Goal: Information Seeking & Learning: Understand process/instructions

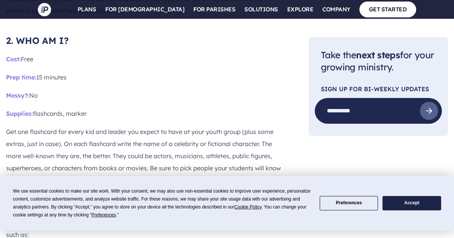
scroll to position [1177, 0]
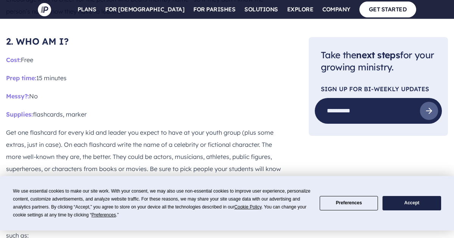
click at [407, 208] on button "Accept" at bounding box center [411, 203] width 58 height 15
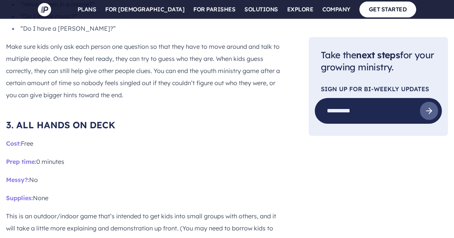
scroll to position [1471, 0]
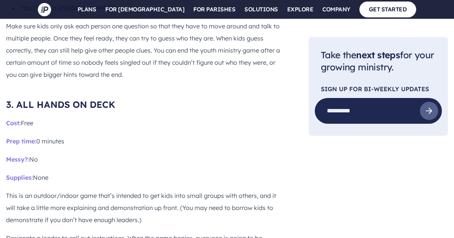
click at [91, 135] on p "Prep time: 0 minutes" at bounding box center [145, 141] width 278 height 12
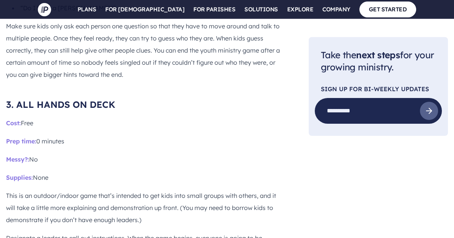
click at [91, 135] on p "Prep time: 0 minutes" at bounding box center [145, 141] width 278 height 12
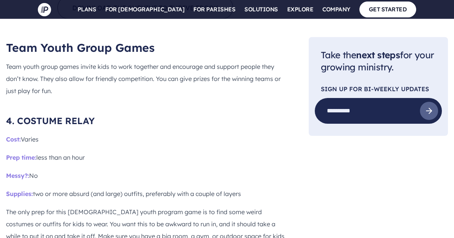
scroll to position [2004, 0]
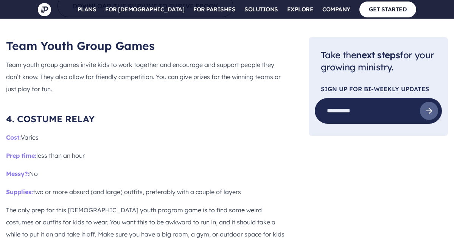
click at [106, 149] on p "Prep time: less than an hour" at bounding box center [145, 155] width 278 height 12
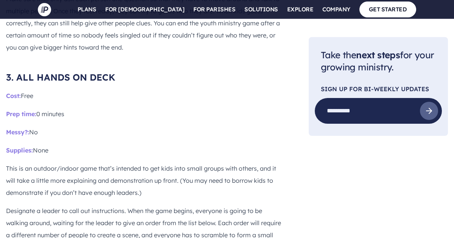
scroll to position [1497, 0]
click at [106, 205] on p "Designate a leader to call out instructions. When the game begins, everyone is …" at bounding box center [145, 241] width 278 height 73
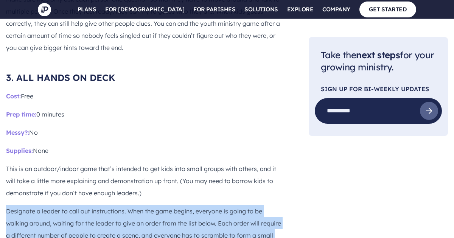
click at [106, 205] on p "Designate a leader to call out instructions. When the game begins, everyone is …" at bounding box center [145, 241] width 278 height 73
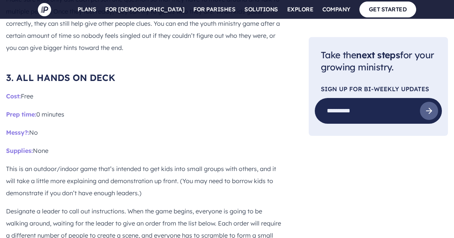
click at [106, 205] on p "Designate a leader to call out instructions. When the game begins, everyone is …" at bounding box center [145, 241] width 278 height 73
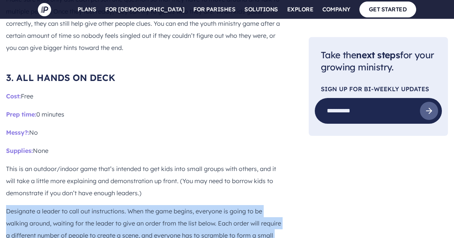
click at [106, 205] on p "Designate a leader to call out instructions. When the game begins, everyone is …" at bounding box center [145, 241] width 278 height 73
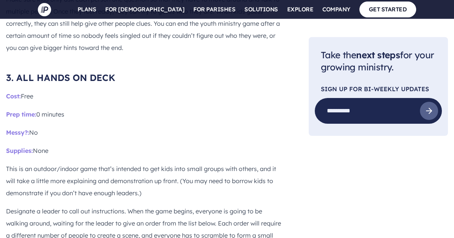
click at [106, 205] on p "Designate a leader to call out instructions. When the game begins, everyone is …" at bounding box center [145, 241] width 278 height 73
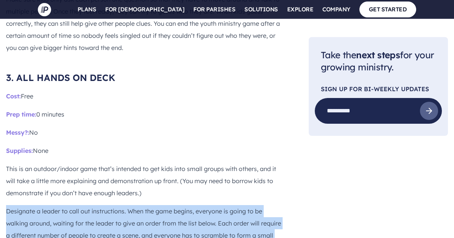
click at [106, 205] on p "Designate a leader to call out instructions. When the game begins, everyone is …" at bounding box center [145, 241] width 278 height 73
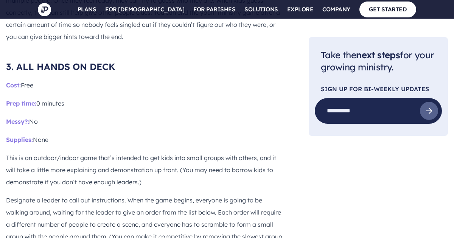
scroll to position [1513, 0]
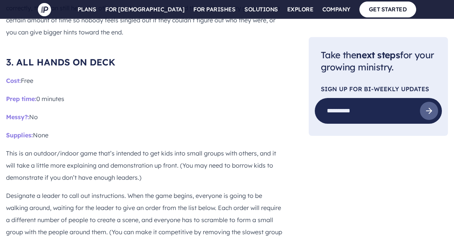
click at [106, 189] on p "Designate a leader to call out instructions. When the game begins, everyone is …" at bounding box center [145, 225] width 278 height 73
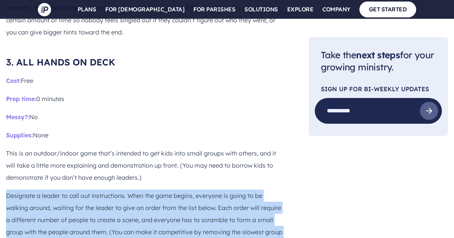
click at [112, 190] on p "Designate a leader to call out instructions. When the game begins, everyone is …" at bounding box center [145, 225] width 278 height 73
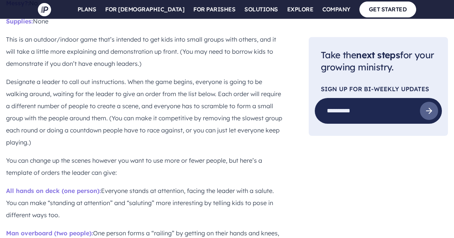
scroll to position [1627, 0]
click at [160, 184] on p "All hands on deck (one person): Everyone stands at attention, facing the leader…" at bounding box center [145, 202] width 278 height 36
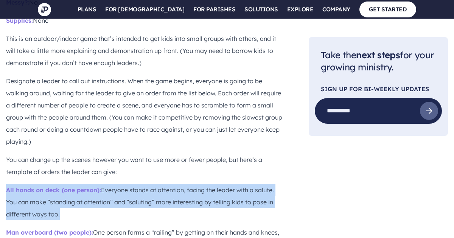
click at [160, 184] on p "All hands on deck (one person): Everyone stands at attention, facing the leader…" at bounding box center [145, 202] width 278 height 36
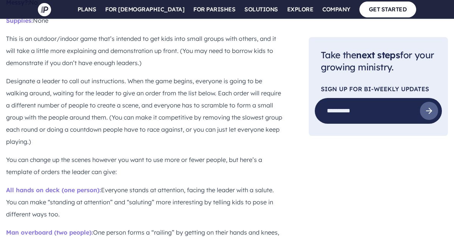
click at [160, 184] on p "All hands on deck (one person): Everyone stands at attention, facing the leader…" at bounding box center [145, 202] width 278 height 36
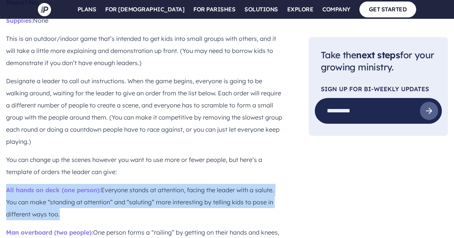
click at [160, 184] on p "All hands on deck (one person): Everyone stands at attention, facing the leader…" at bounding box center [145, 202] width 278 height 36
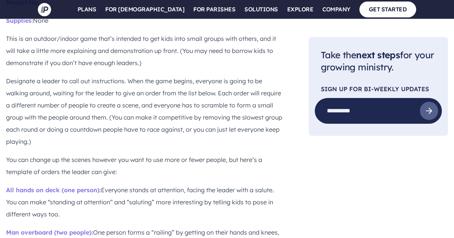
click at [160, 184] on p "All hands on deck (one person): Everyone stands at attention, facing the leader…" at bounding box center [145, 202] width 278 height 36
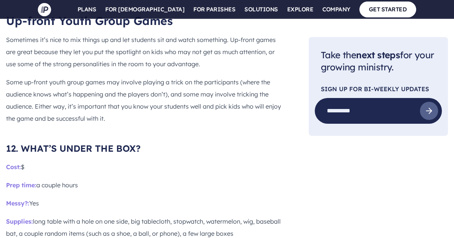
scroll to position [4685, 0]
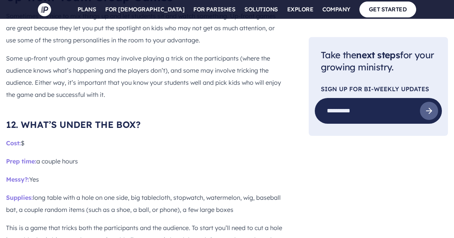
click at [141, 191] on p "Supplies: long table with a hole on one side, big tablecloth, stopwatch, waterm…" at bounding box center [145, 203] width 278 height 24
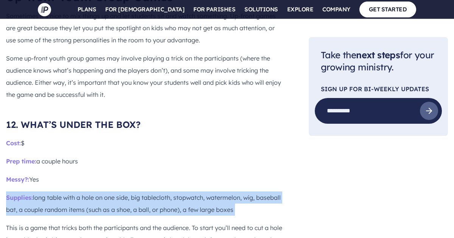
click at [141, 191] on p "Supplies: long table with a hole on one side, big tablecloth, stopwatch, waterm…" at bounding box center [145, 203] width 278 height 24
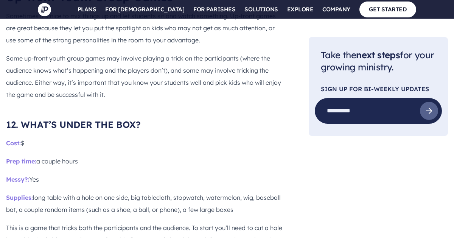
click at [141, 191] on p "Supplies: long table with a hole on one side, big tablecloth, stopwatch, waterm…" at bounding box center [145, 203] width 278 height 24
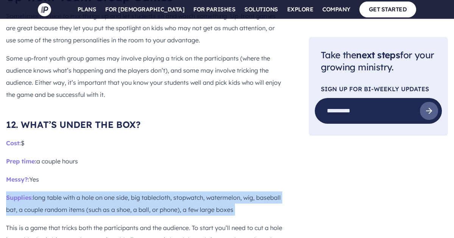
click at [141, 191] on p "Supplies: long table with a hole on one side, big tablecloth, stopwatch, waterm…" at bounding box center [145, 203] width 278 height 24
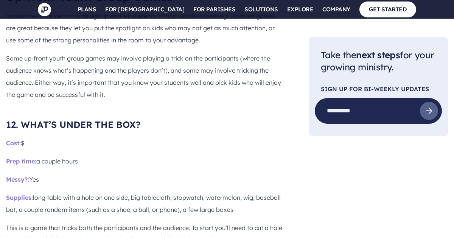
click at [141, 191] on p "Supplies: long table with a hole on one side, big tablecloth, stopwatch, waterm…" at bounding box center [145, 203] width 278 height 24
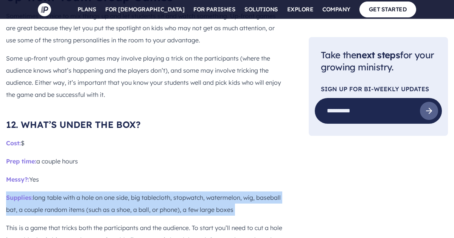
click at [141, 191] on p "Supplies: long table with a hole on one side, big tablecloth, stopwatch, waterm…" at bounding box center [145, 203] width 278 height 24
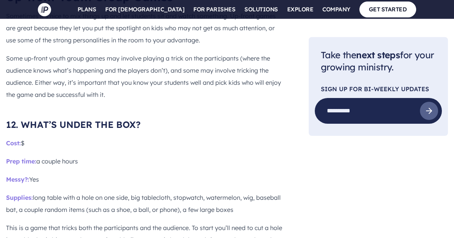
click at [141, 191] on p "Supplies: long table with a hole on one side, big tablecloth, stopwatch, waterm…" at bounding box center [145, 203] width 278 height 24
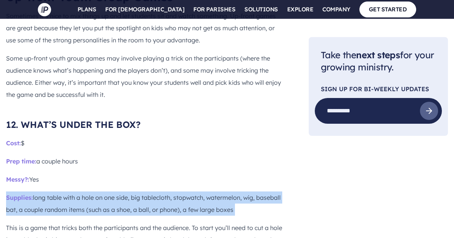
click at [141, 191] on p "Supplies: long table with a hole on one side, big tablecloth, stopwatch, waterm…" at bounding box center [145, 203] width 278 height 24
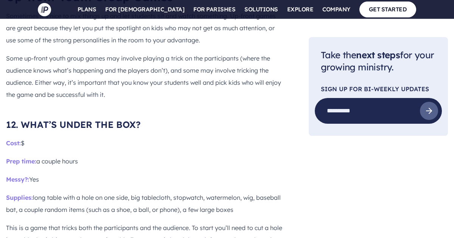
click at [141, 191] on p "Supplies: long table with a hole on one side, big tablecloth, stopwatch, waterm…" at bounding box center [145, 203] width 278 height 24
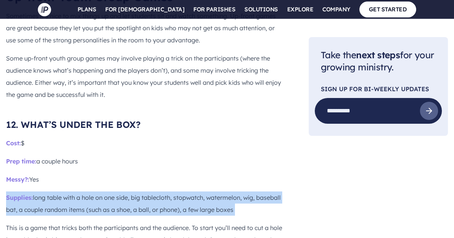
click at [141, 191] on p "Supplies: long table with a hole on one side, big tablecloth, stopwatch, waterm…" at bounding box center [145, 203] width 278 height 24
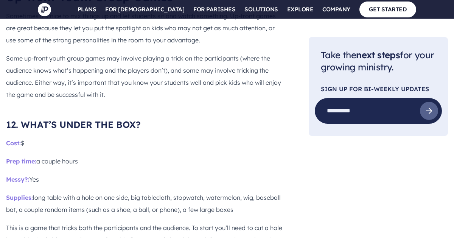
click at [141, 191] on p "Supplies: long table with a hole on one side, big tablecloth, stopwatch, waterm…" at bounding box center [145, 203] width 278 height 24
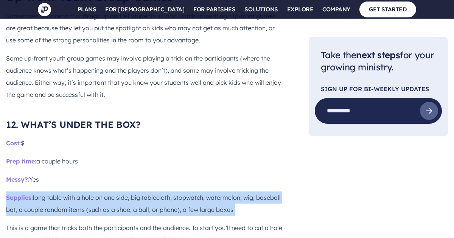
click at [141, 191] on p "Supplies: long table with a hole on one side, big tablecloth, stopwatch, waterm…" at bounding box center [145, 203] width 278 height 24
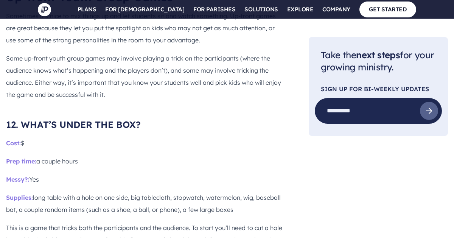
click at [141, 191] on p "Supplies: long table with a hole on one side, big tablecloth, stopwatch, waterm…" at bounding box center [145, 203] width 278 height 24
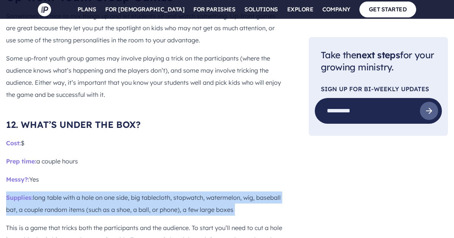
click at [141, 191] on p "Supplies: long table with a hole on one side, big tablecloth, stopwatch, waterm…" at bounding box center [145, 203] width 278 height 24
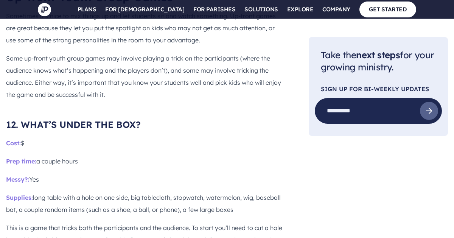
click at [141, 191] on p "Supplies: long table with a hole on one side, big tablecloth, stopwatch, waterm…" at bounding box center [145, 203] width 278 height 24
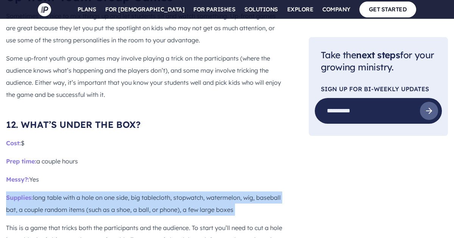
click at [141, 191] on p "Supplies: long table with a hole on one side, big tablecloth, stopwatch, waterm…" at bounding box center [145, 203] width 278 height 24
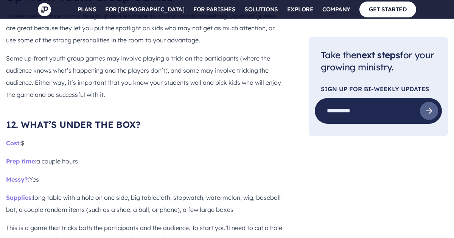
click at [141, 191] on p "Supplies: long table with a hole on one side, big tablecloth, stopwatch, waterm…" at bounding box center [145, 203] width 278 height 24
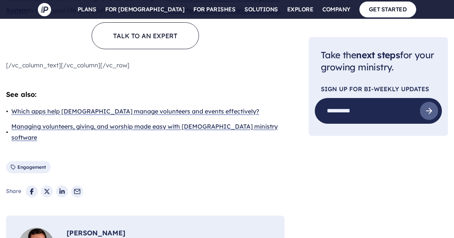
scroll to position [7353, 0]
